Goal: Task Accomplishment & Management: Use online tool/utility

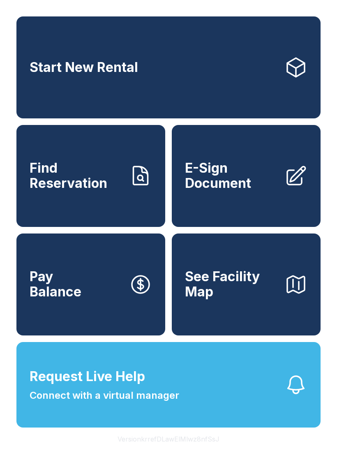
click at [252, 186] on span "E-Sign Document" at bounding box center [231, 176] width 93 height 30
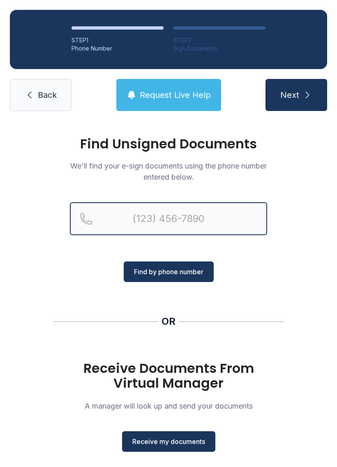
click at [142, 221] on input "Reservation phone number" at bounding box center [168, 218] width 197 height 33
type input "[PHONE_NUMBER]"
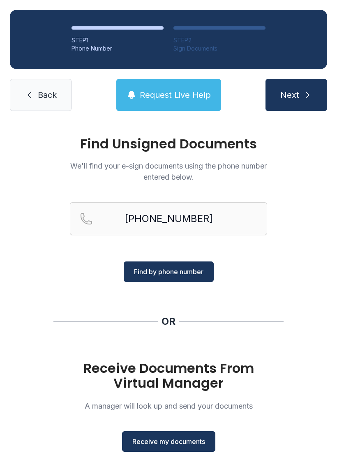
click at [191, 269] on span "Find by phone number" at bounding box center [169, 272] width 70 height 10
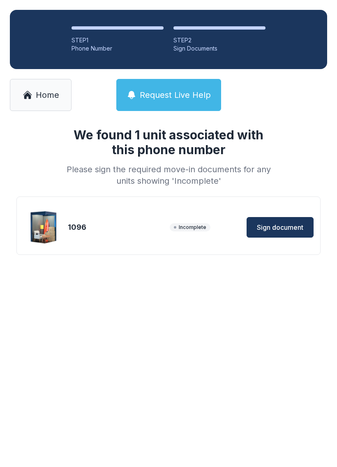
click at [284, 225] on span "Sign document" at bounding box center [280, 228] width 46 height 10
click at [44, 98] on span "Home" at bounding box center [47, 95] width 23 height 12
